Goal: Information Seeking & Learning: Find specific fact

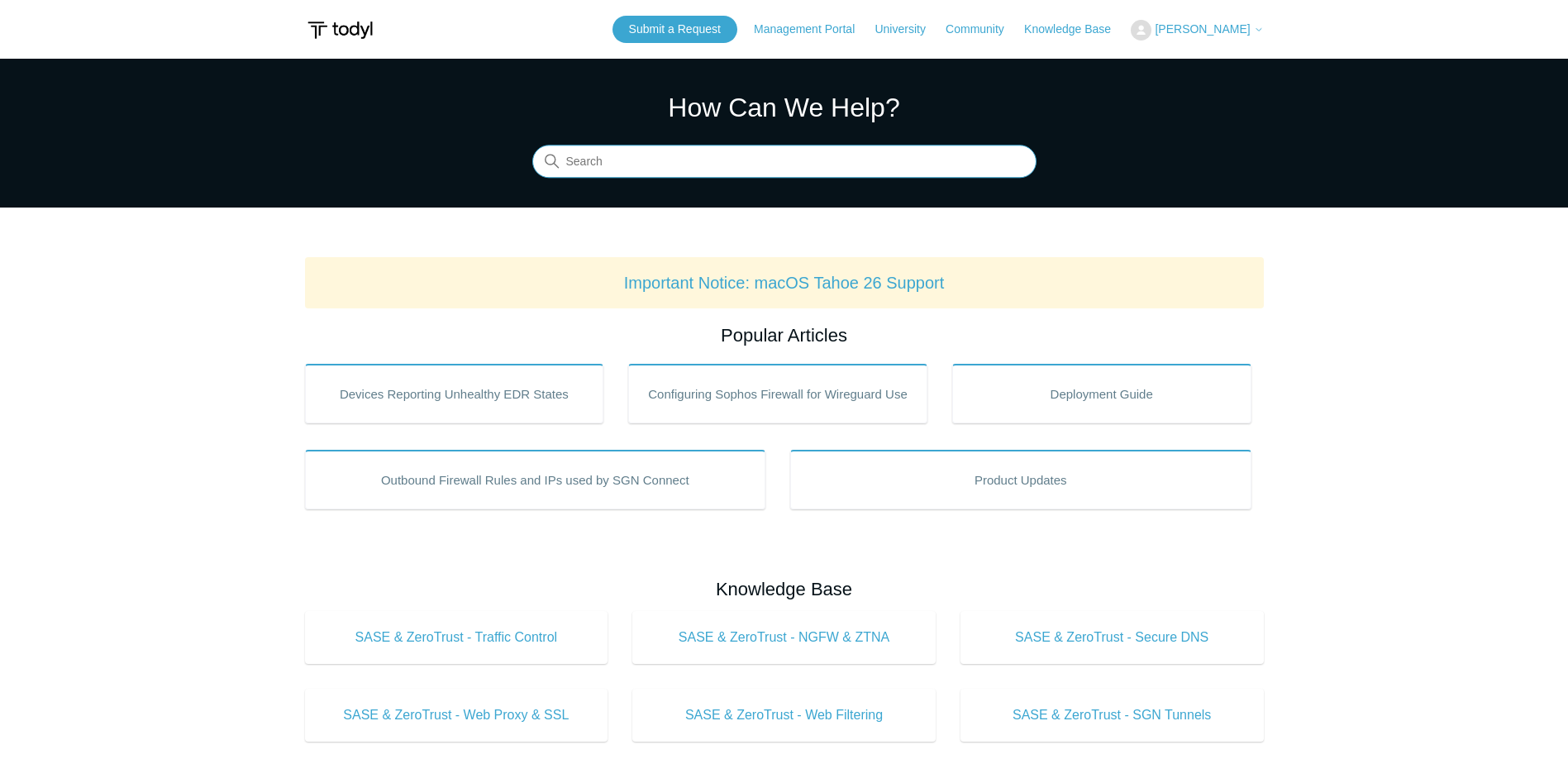
click at [659, 166] on input "Search" at bounding box center [784, 162] width 504 height 33
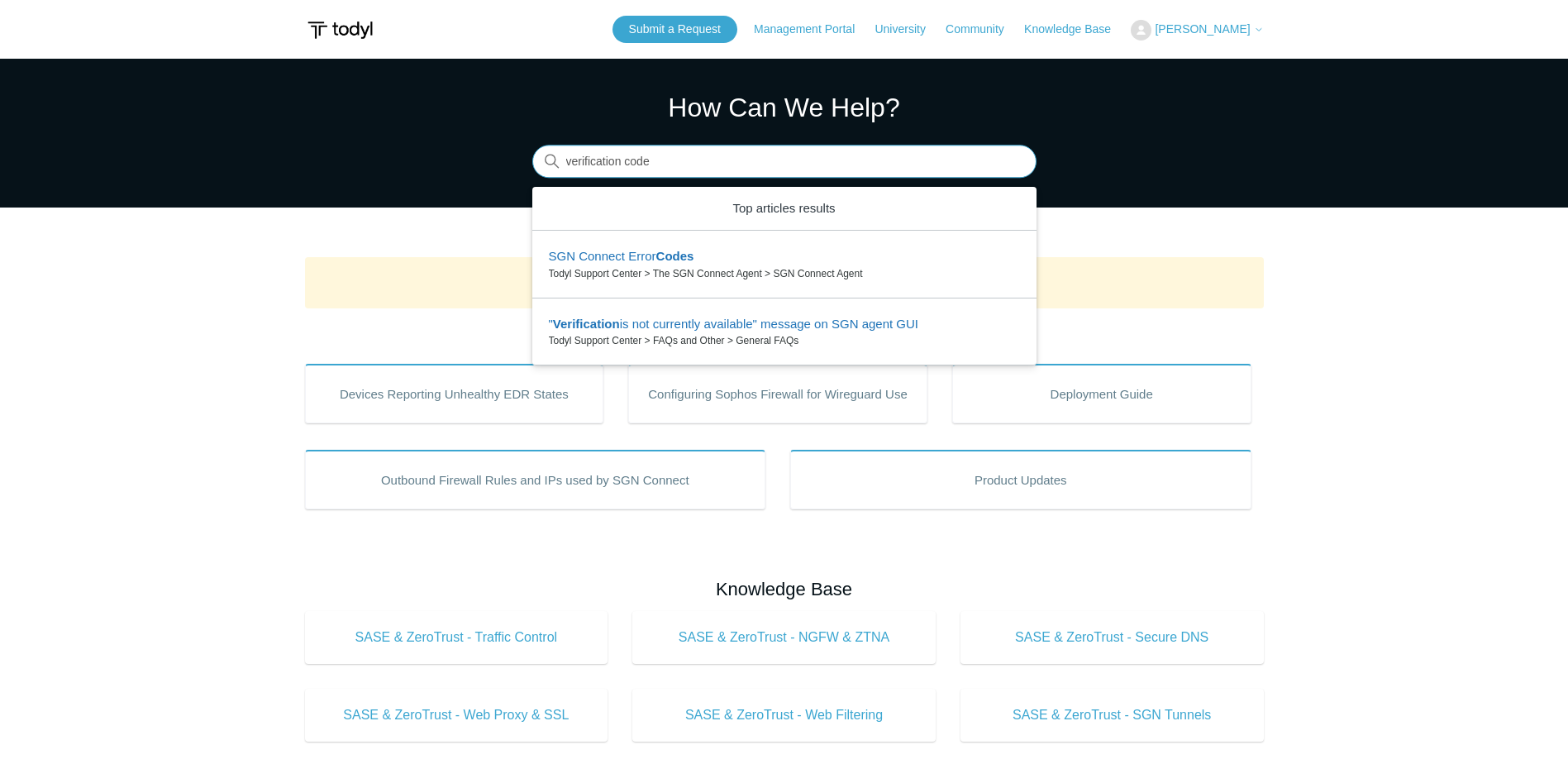
type input "verification code"
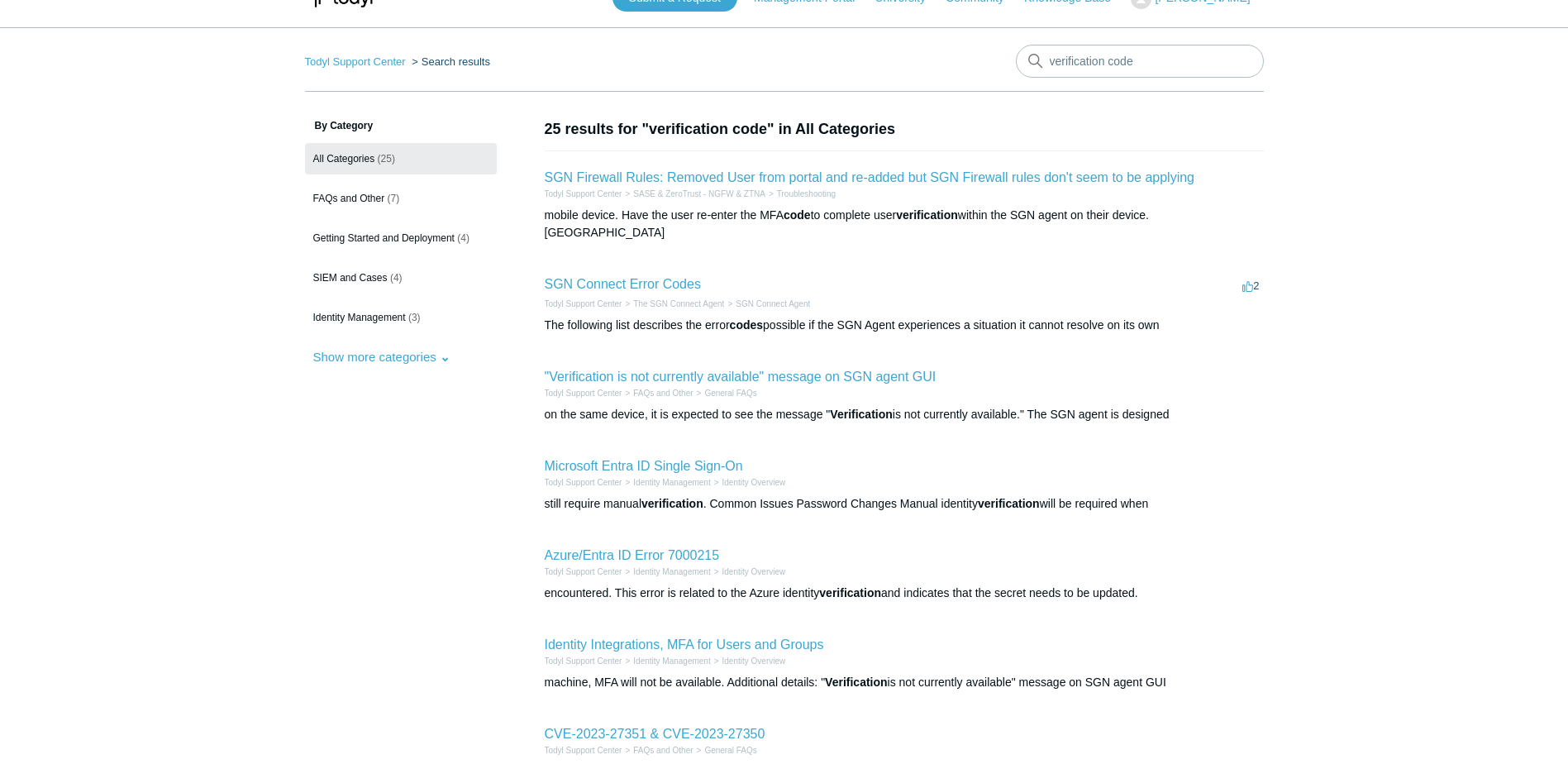
scroll to position [83, 0]
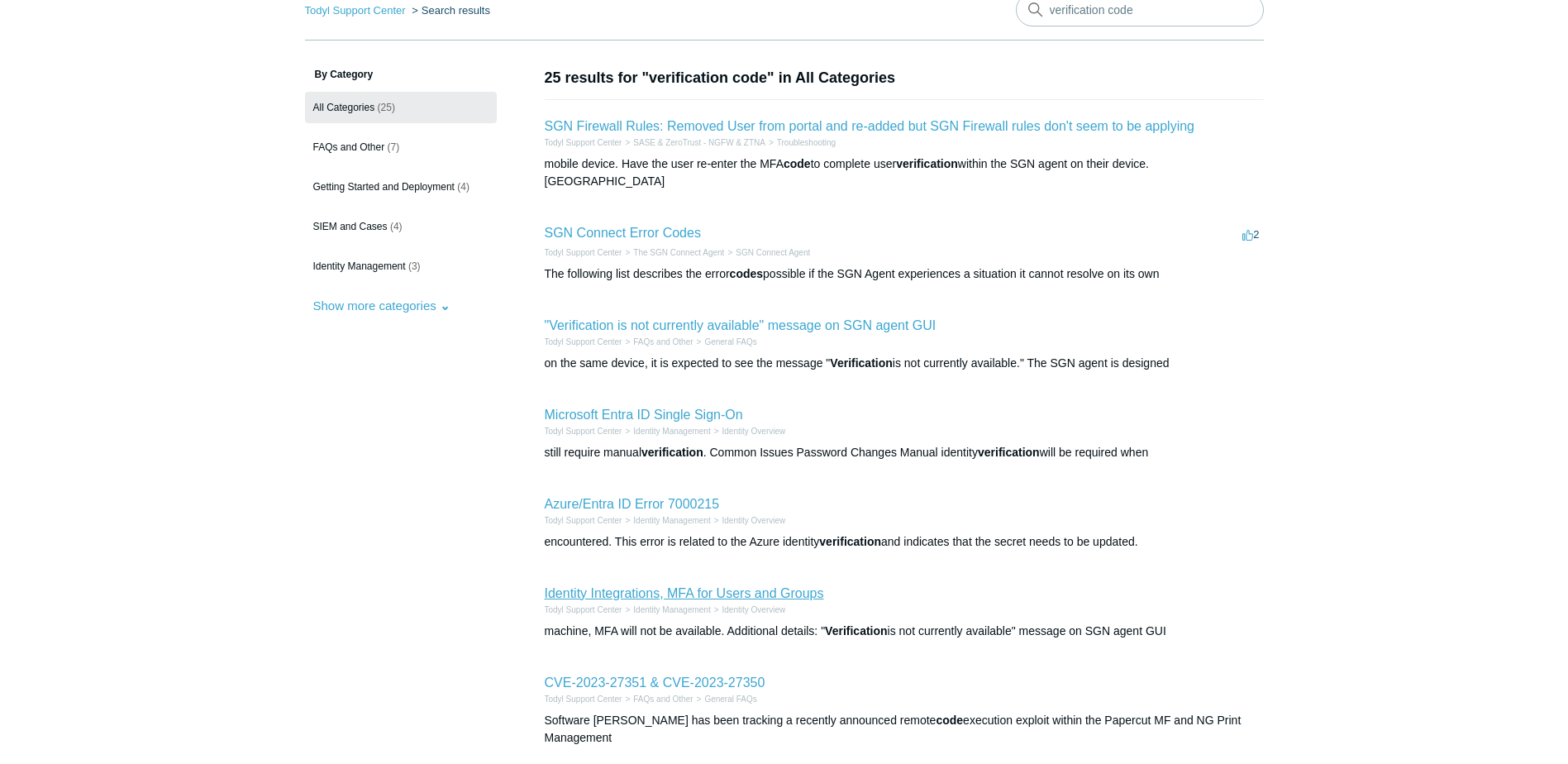
click at [736, 586] on link "Identity Integrations, MFA for Users and Groups" at bounding box center [685, 593] width 280 height 14
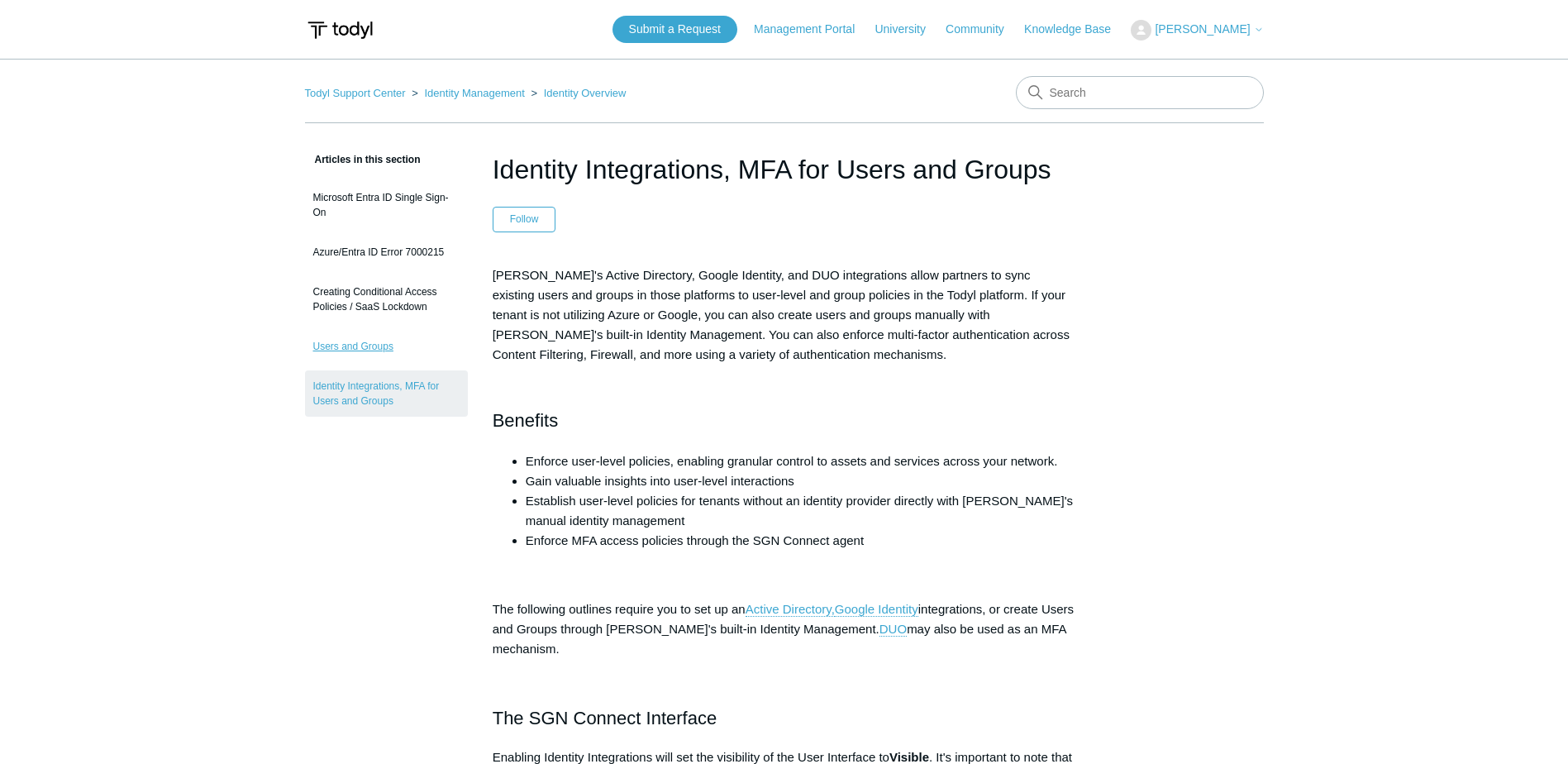
click at [323, 349] on link "Users and Groups" at bounding box center [386, 346] width 163 height 31
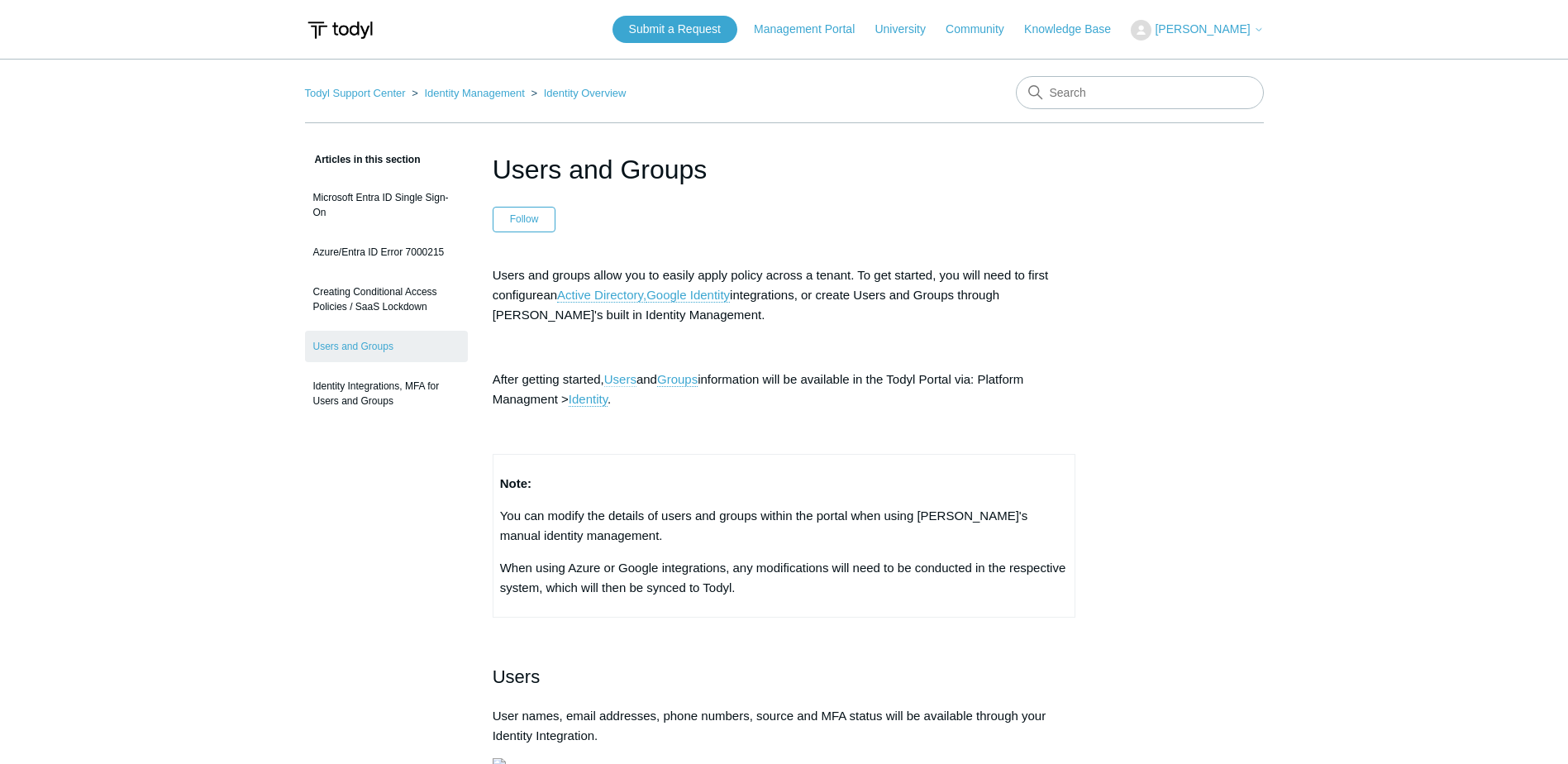
click at [626, 378] on link "Users" at bounding box center [620, 379] width 32 height 15
click at [489, 92] on link "Identity Management" at bounding box center [474, 93] width 100 height 13
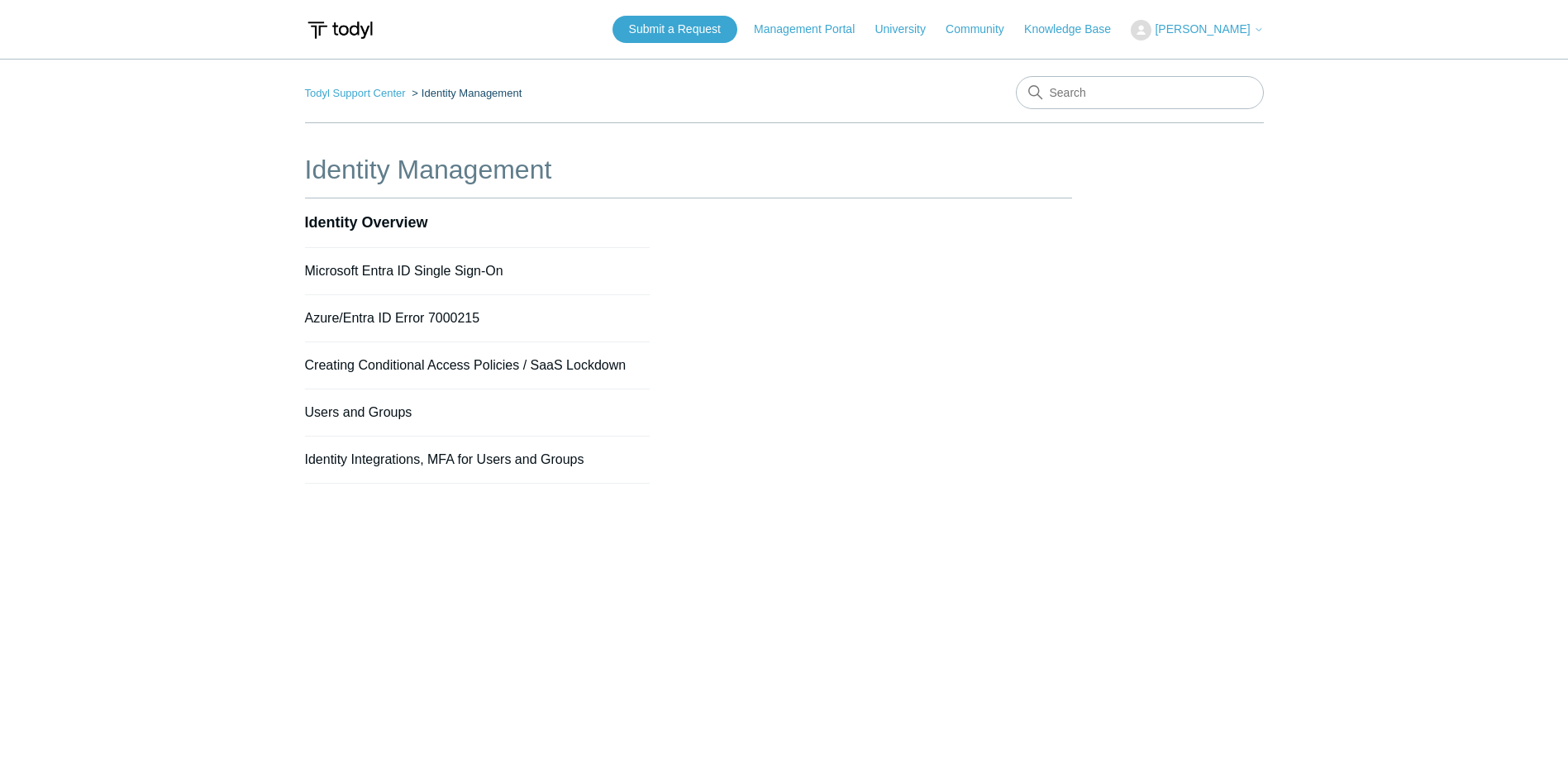
drag, startPoint x: 595, startPoint y: 455, endPoint x: 602, endPoint y: 461, distance: 9.2
click at [602, 461] on li "Identity Integrations, MFA for Users and Groups" at bounding box center [478, 461] width 345 height 47
click at [359, 412] on link "Users and Groups" at bounding box center [359, 412] width 107 height 14
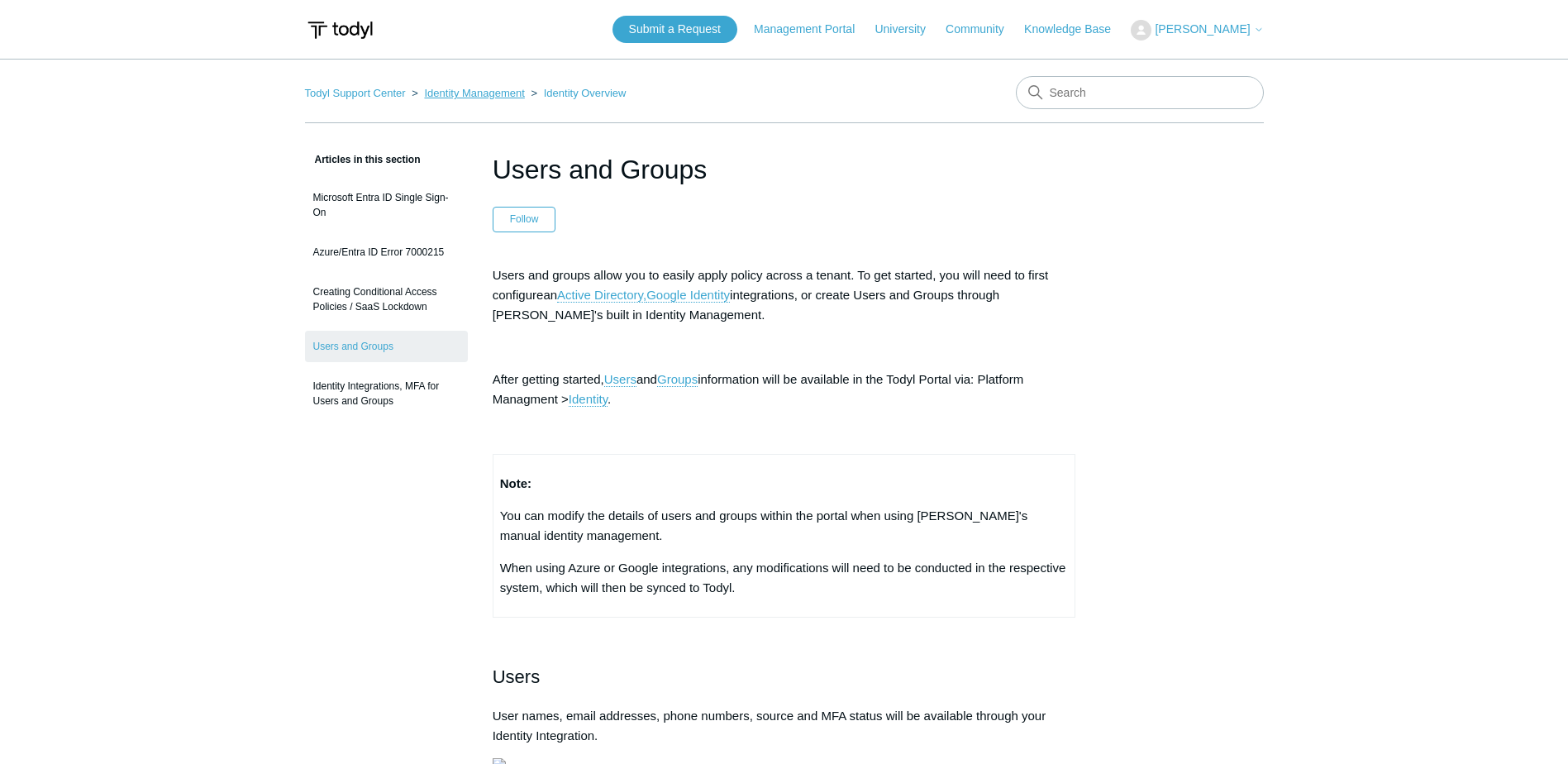
click at [494, 96] on link "Identity Management" at bounding box center [474, 93] width 100 height 13
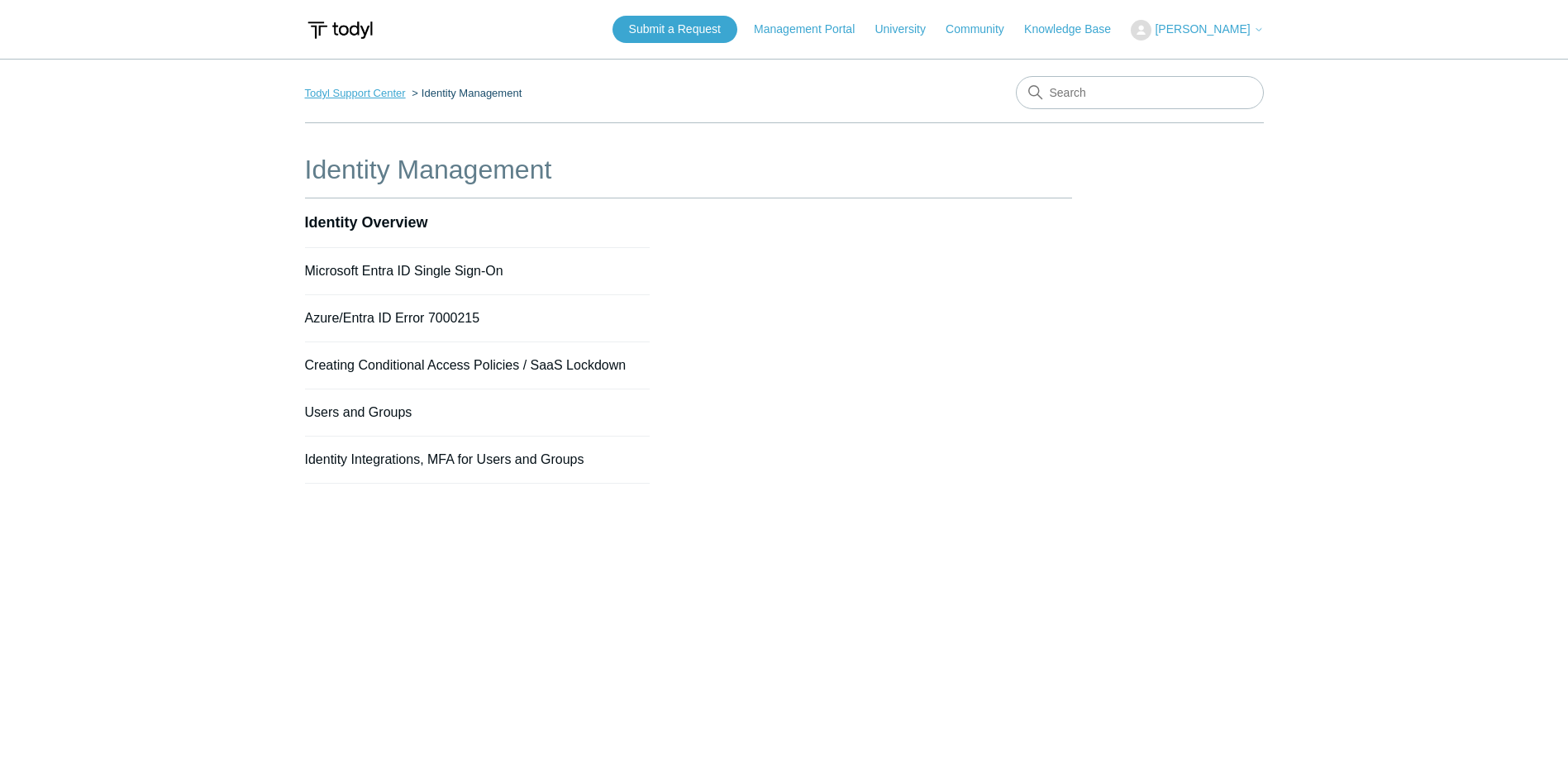
click at [381, 88] on link "Todyl Support Center" at bounding box center [355, 93] width 100 height 13
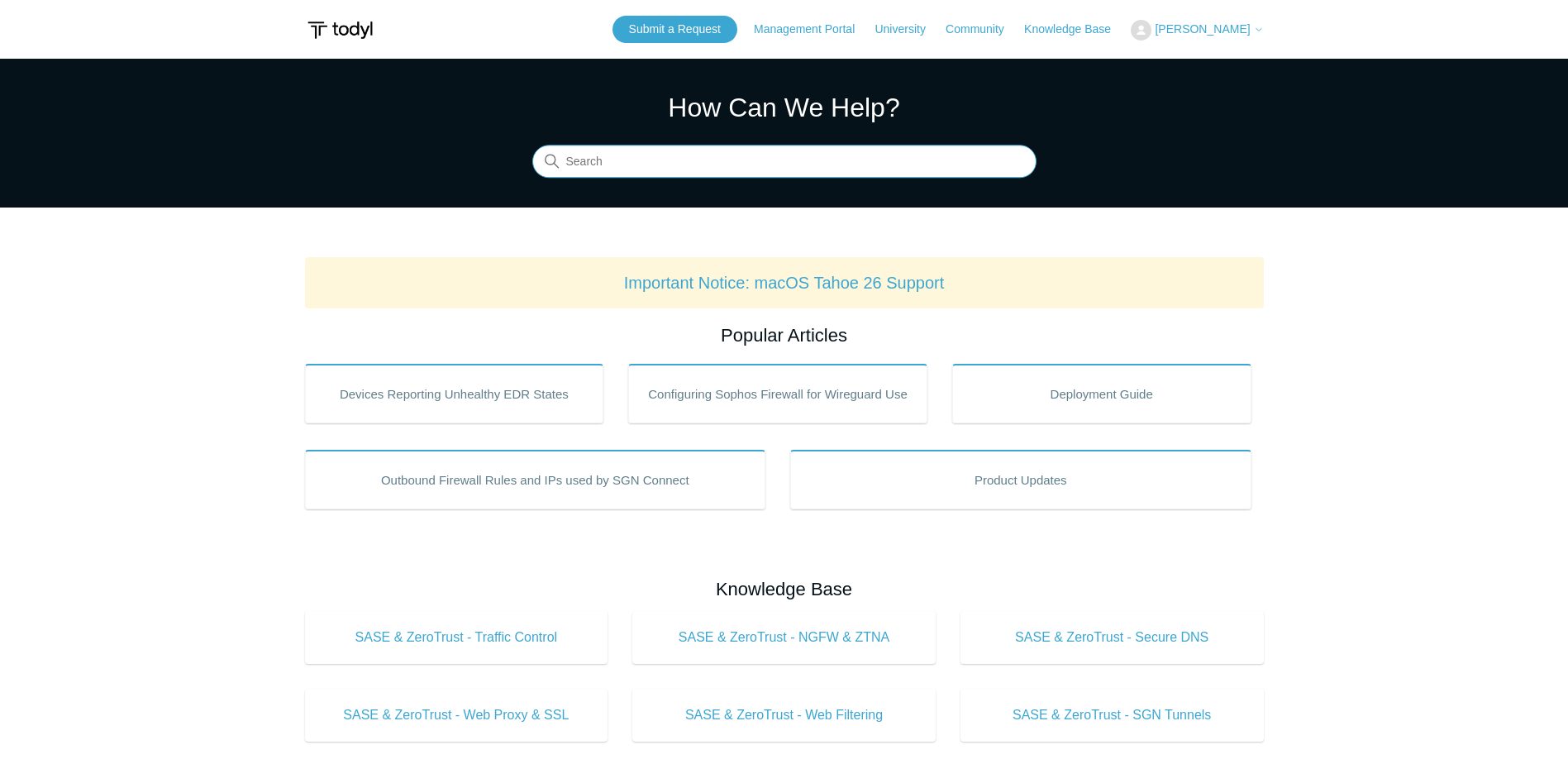
click at [676, 153] on input "Search" at bounding box center [784, 162] width 504 height 33
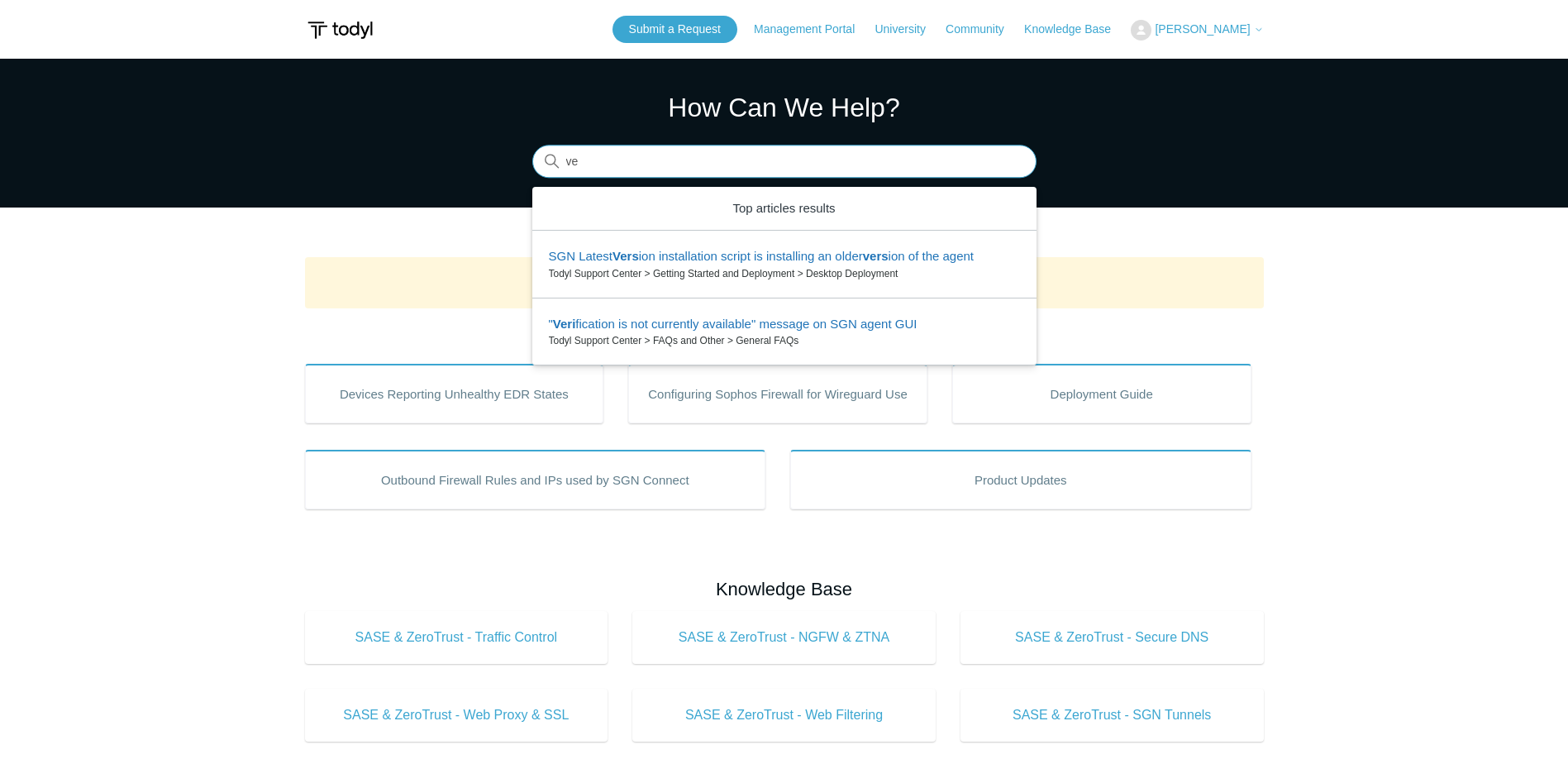
type input "v"
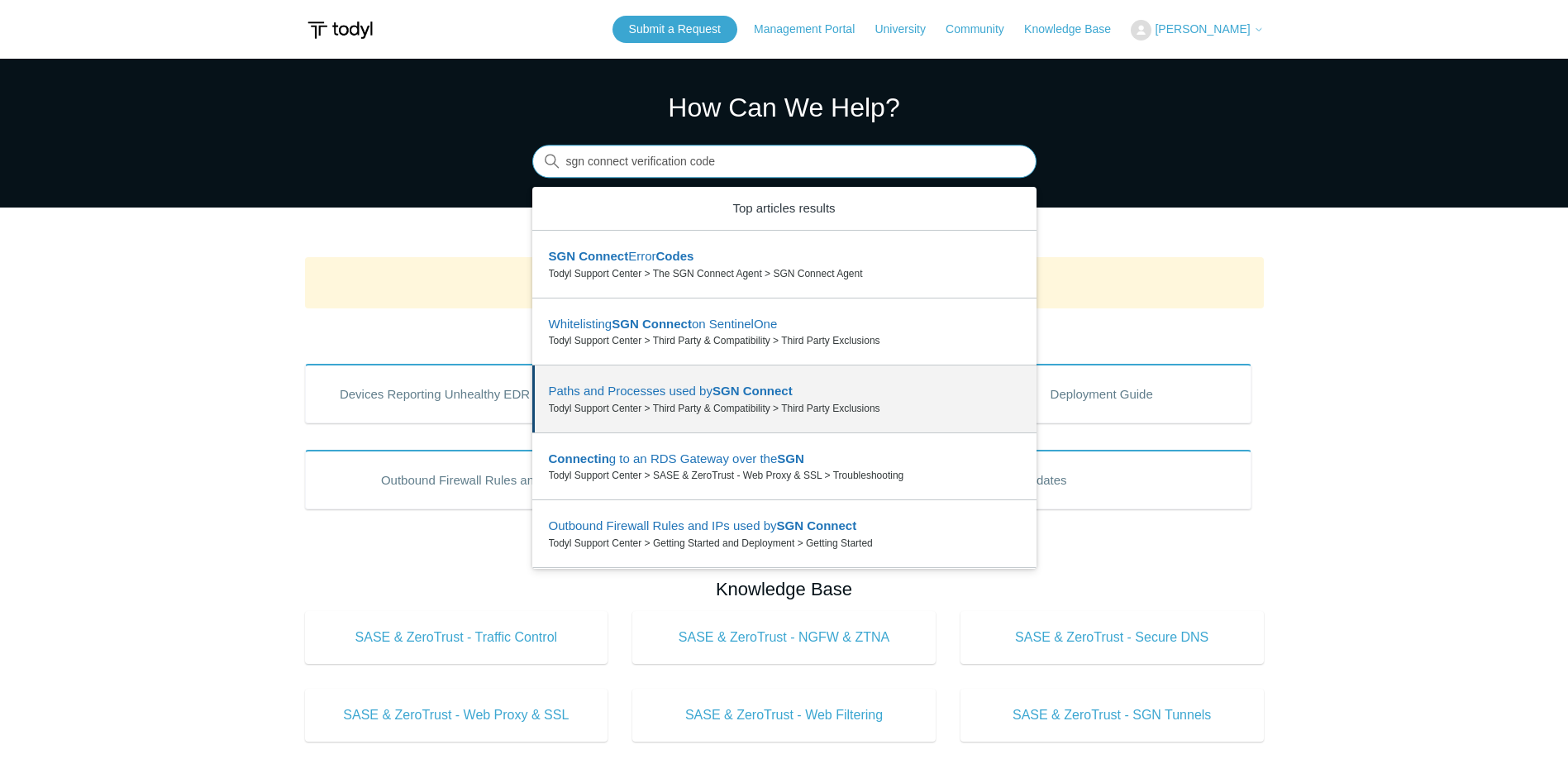
type input "sgn connect verification code"
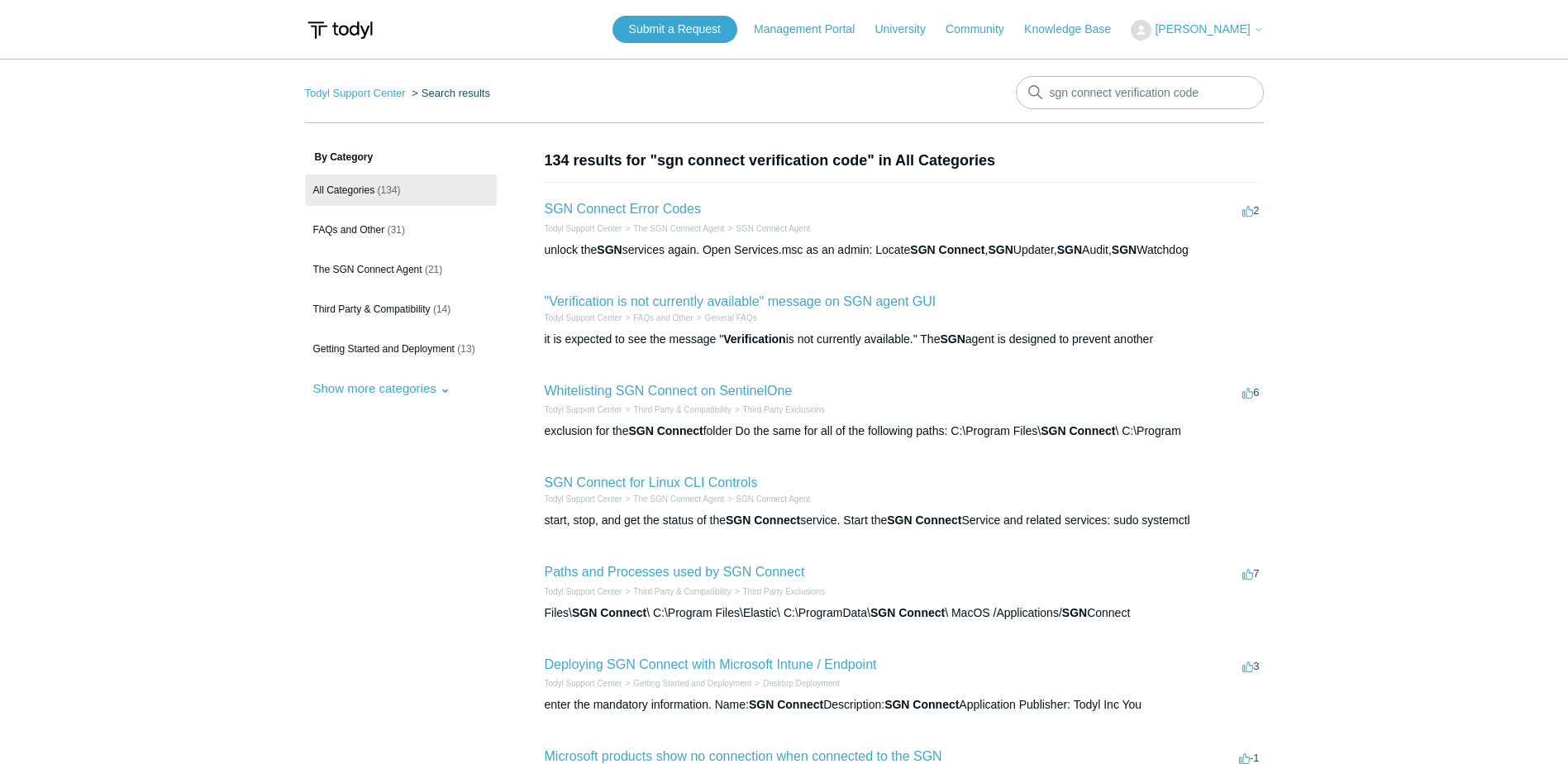
click at [448, 392] on button "Show more categories" at bounding box center [382, 387] width 154 height 30
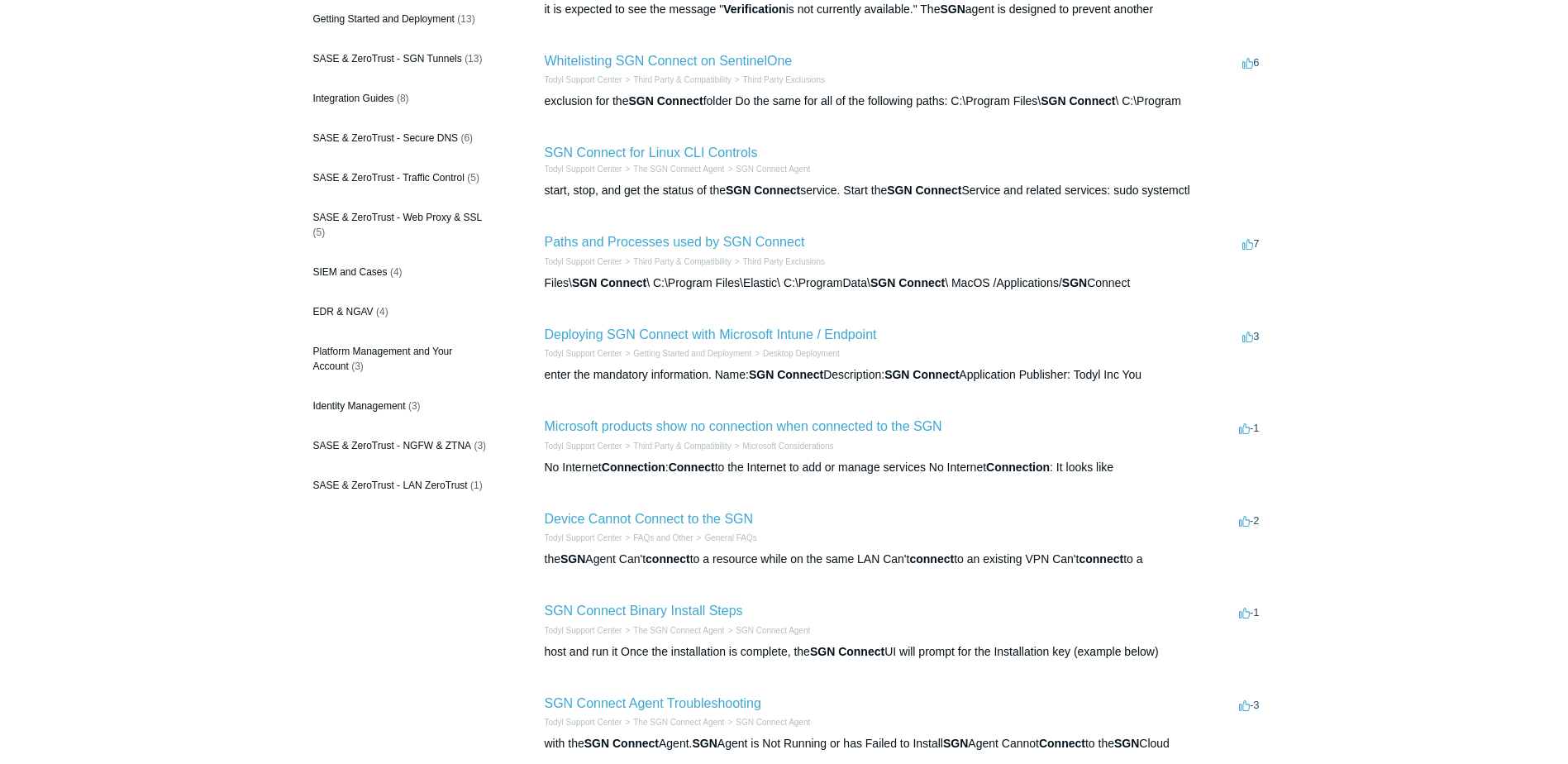
scroll to position [331, 0]
click at [415, 366] on link "Platform Management and Your Account (3)" at bounding box center [401, 357] width 192 height 46
